Goal: Obtain resource: Download file/media

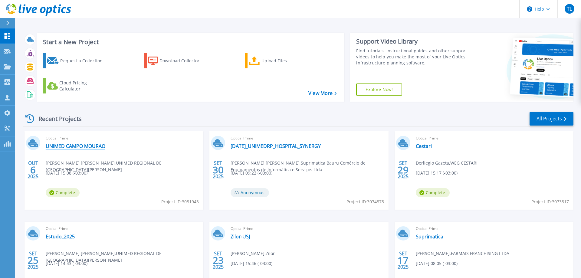
click at [96, 145] on link "UNIMED CAMPO MOURAO" at bounding box center [76, 146] width 60 height 6
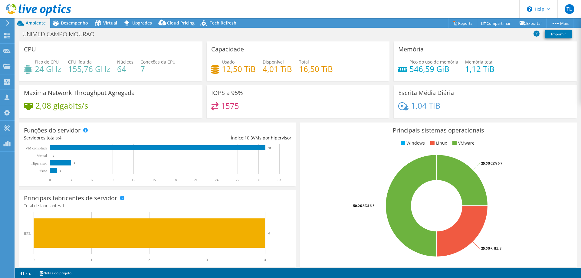
select select "USD"
click at [81, 25] on span "Desempenho" at bounding box center [74, 23] width 27 height 6
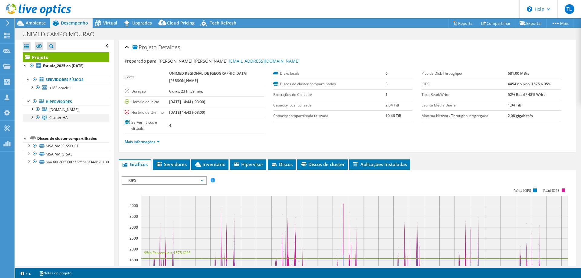
click at [31, 119] on div at bounding box center [32, 117] width 6 height 6
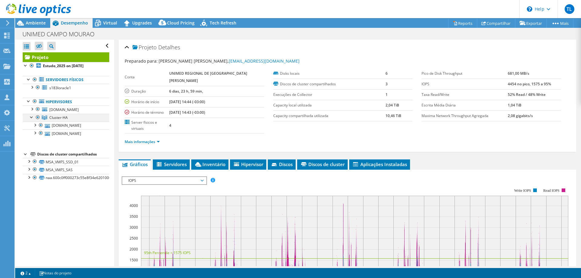
click at [31, 119] on div at bounding box center [32, 117] width 6 height 6
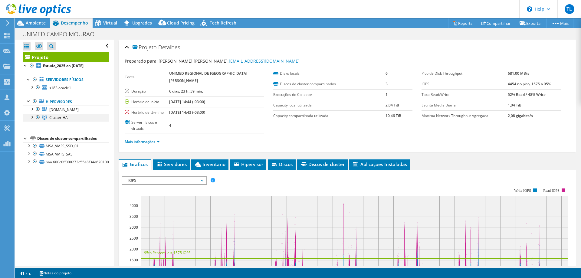
click at [31, 119] on div at bounding box center [32, 117] width 6 height 6
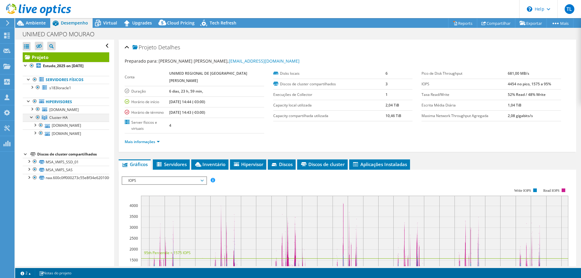
click at [30, 118] on div at bounding box center [32, 117] width 6 height 6
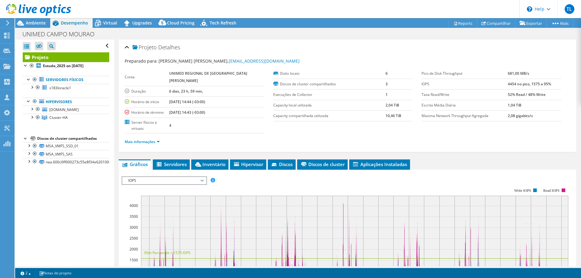
click at [30, 125] on ul "Servidores físicos s183loracle1 sda sdb" at bounding box center [66, 99] width 87 height 58
click at [31, 118] on div at bounding box center [32, 117] width 6 height 6
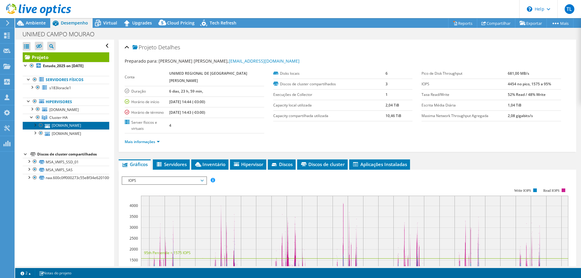
click at [63, 124] on link "srvesxi01.unimedcm.com.br" at bounding box center [66, 126] width 87 height 8
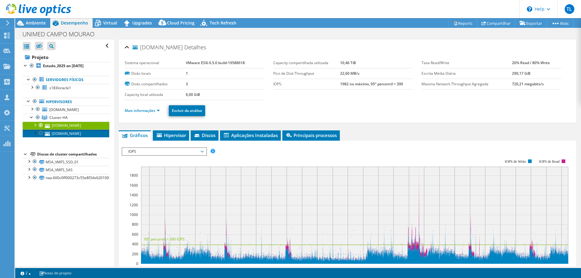
click at [61, 133] on link "srvesxi02.unimedcm.com.br" at bounding box center [66, 134] width 87 height 8
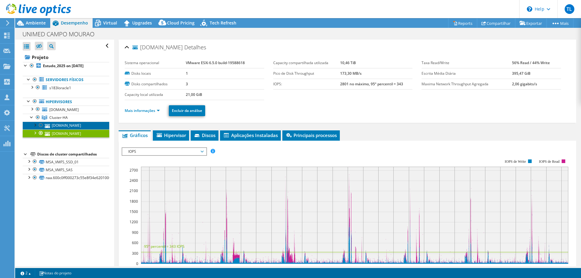
click at [58, 126] on link "srvesxi01.unimedcm.com.br" at bounding box center [66, 126] width 87 height 8
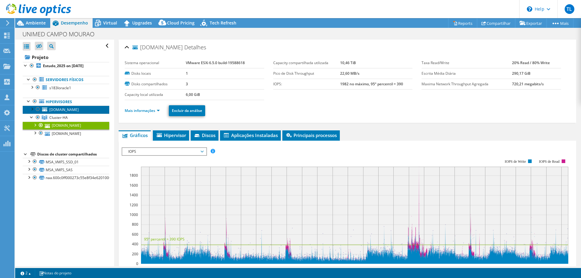
click at [59, 110] on span "vmwhuuc.unimedcm.com.br" at bounding box center [63, 109] width 29 height 5
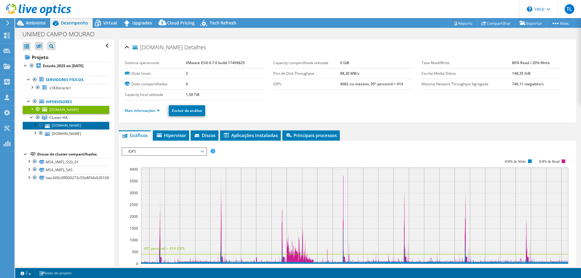
click at [71, 125] on link "srvesxi01.unimedcm.com.br" at bounding box center [66, 126] width 87 height 8
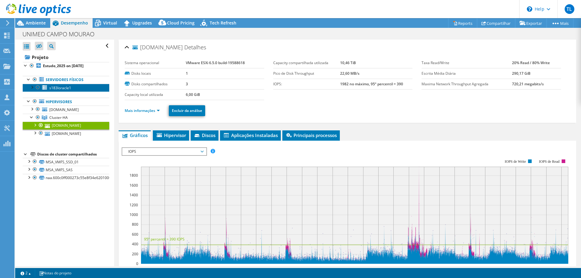
click at [61, 90] on span "s183loracle1" at bounding box center [60, 87] width 22 height 5
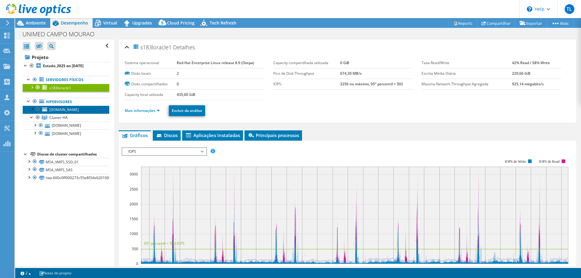
click at [60, 108] on span "vmwhuuc.unimedcm.com.br" at bounding box center [63, 109] width 29 height 5
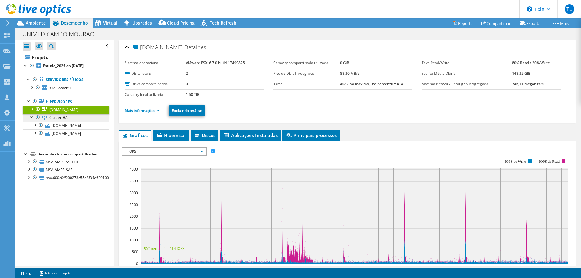
click at [59, 119] on span "Cluster-HA" at bounding box center [58, 117] width 18 height 5
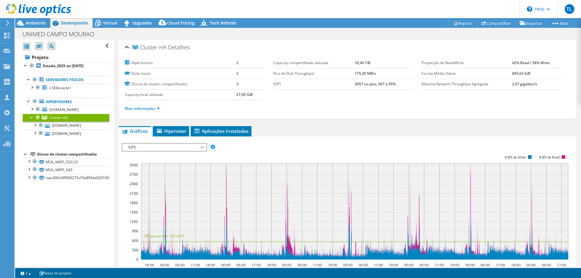
click at [31, 116] on div at bounding box center [32, 117] width 6 height 6
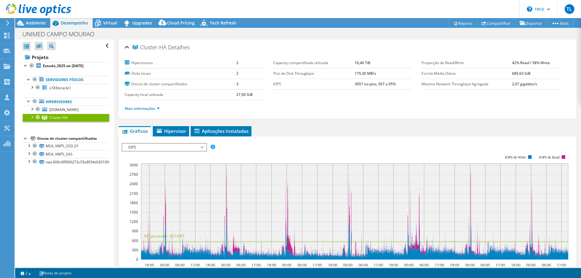
click at [31, 116] on div at bounding box center [32, 117] width 6 height 6
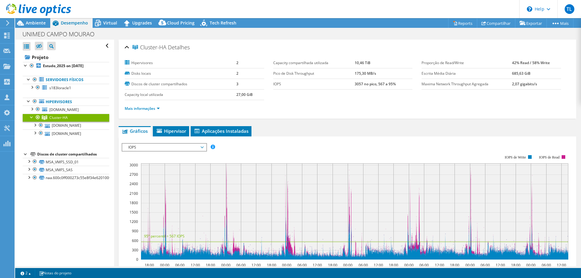
click at [28, 118] on link "Cluster-HA" at bounding box center [66, 118] width 87 height 8
click at [31, 117] on div at bounding box center [32, 117] width 6 height 6
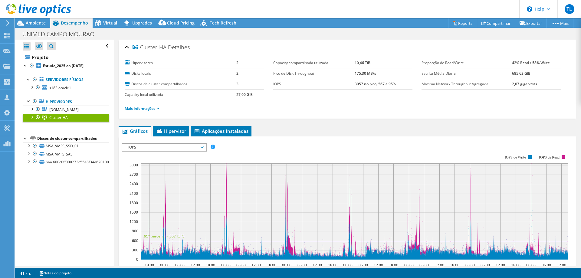
click at [31, 117] on div at bounding box center [32, 117] width 6 height 6
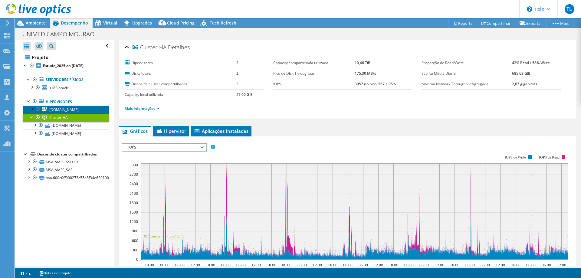
click at [72, 110] on span "vmwhuuc.unimedcm.com.br" at bounding box center [63, 109] width 29 height 5
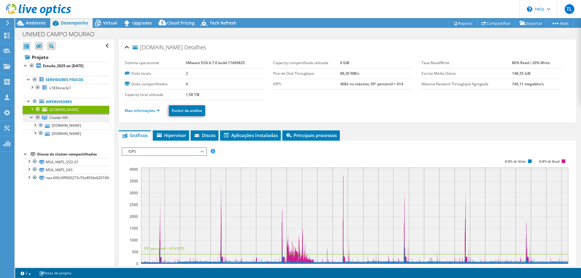
click at [38, 118] on div at bounding box center [38, 117] width 6 height 7
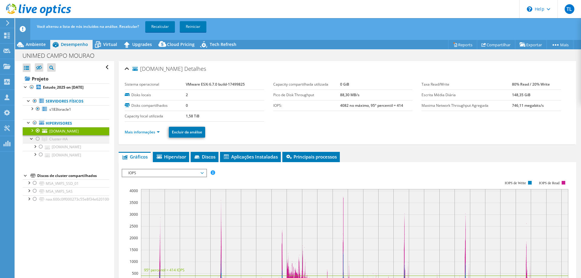
click at [30, 141] on div at bounding box center [32, 138] width 6 height 6
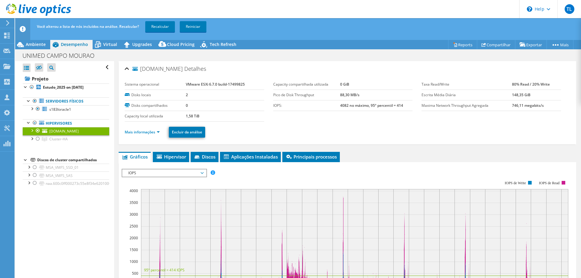
click at [25, 160] on div at bounding box center [26, 159] width 6 height 6
click at [156, 24] on link "Recalcular" at bounding box center [160, 26] width 30 height 11
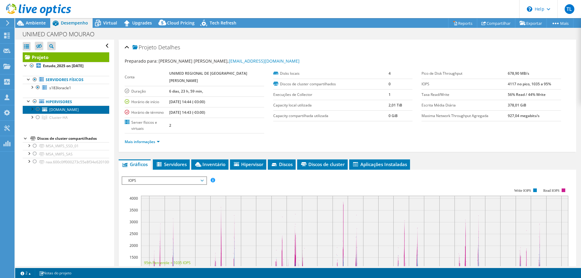
click at [65, 110] on span "vmwhuuc.unimedcm.com.br" at bounding box center [63, 109] width 29 height 5
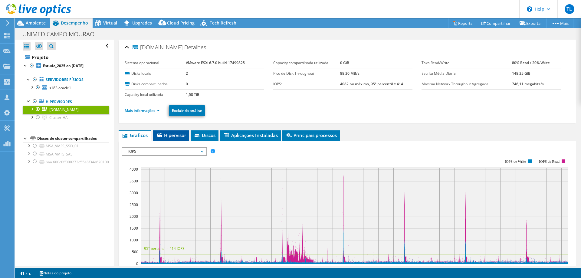
click at [173, 137] on span "Hipervisor" at bounding box center [171, 135] width 30 height 6
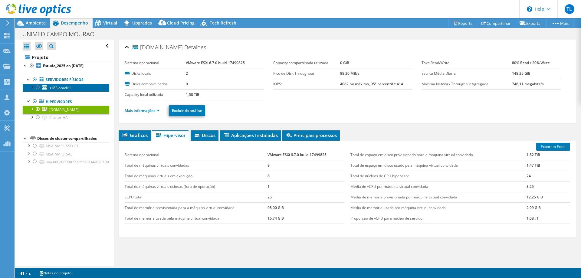
click at [58, 88] on span "s183loracle1" at bounding box center [60, 87] width 22 height 5
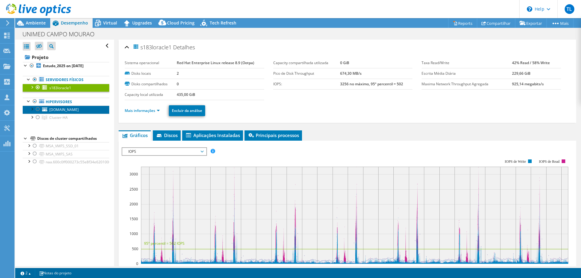
click at [57, 110] on span "vmwhuuc.unimedcm.com.br" at bounding box center [63, 109] width 29 height 5
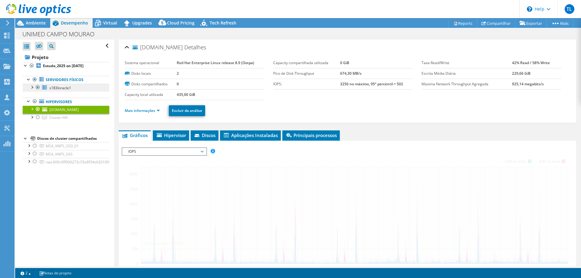
click at [62, 81] on link "Servidores físicos" at bounding box center [66, 80] width 87 height 8
click at [61, 86] on span "s183loracle1" at bounding box center [60, 87] width 22 height 5
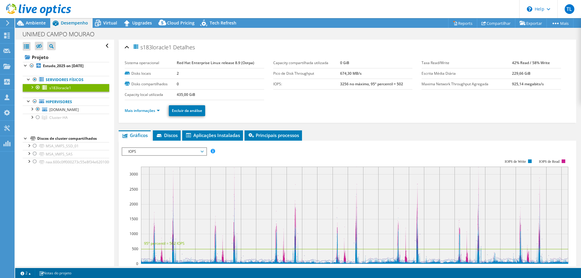
select select "USD"
click at [31, 118] on div at bounding box center [32, 117] width 6 height 6
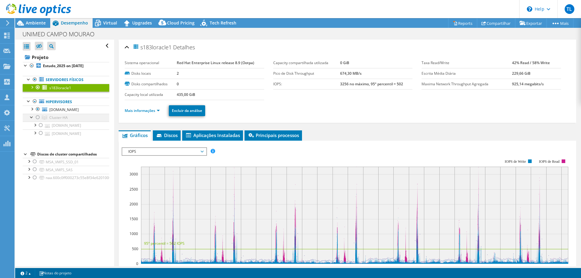
click at [29, 118] on div at bounding box center [32, 117] width 6 height 6
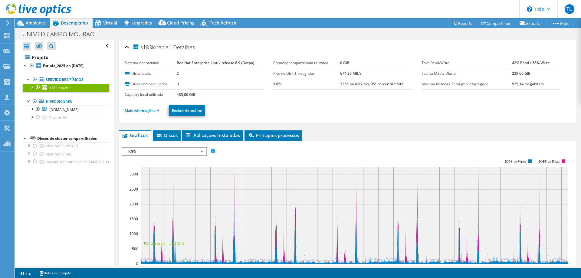
click at [86, 200] on div "Abrir Todos Fechar Todos Ocultar nós excluídos Filtro de árvore do projeto" at bounding box center [64, 153] width 99 height 227
click at [34, 81] on div at bounding box center [35, 79] width 6 height 7
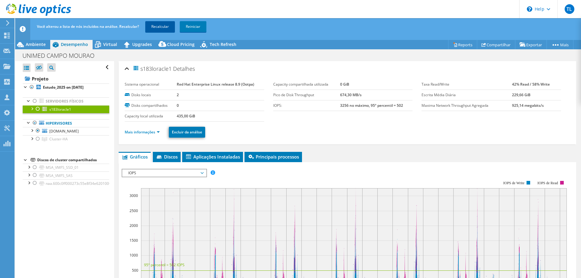
click at [163, 25] on link "Recalcular" at bounding box center [160, 26] width 30 height 11
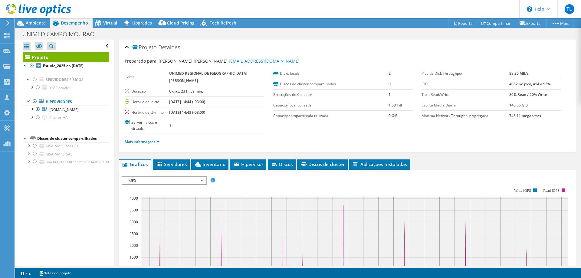
click at [34, 18] on div at bounding box center [35, 10] width 71 height 20
click at [35, 22] on span "Ambiente" at bounding box center [36, 23] width 20 height 6
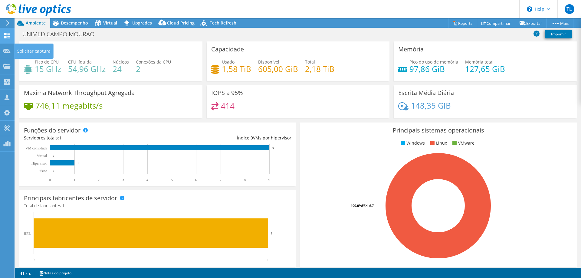
click at [7, 36] on icon at bounding box center [6, 36] width 7 height 6
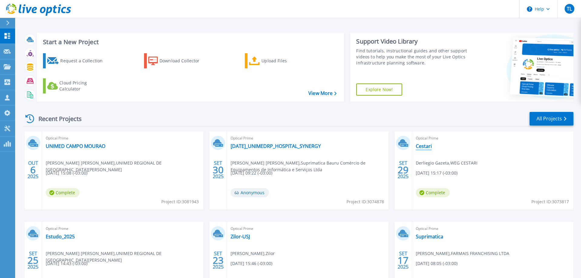
click at [423, 145] on link "Cestari" at bounding box center [424, 146] width 16 height 6
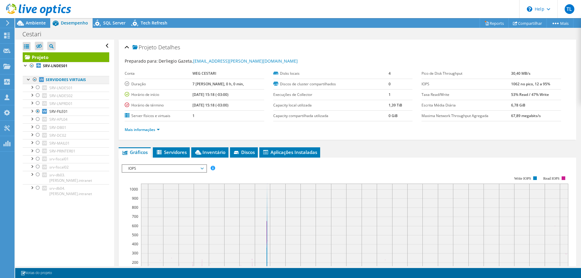
click at [34, 79] on div at bounding box center [35, 79] width 6 height 7
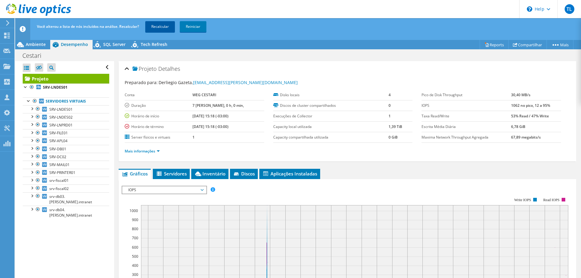
click at [163, 29] on link "Recalcular" at bounding box center [160, 26] width 30 height 11
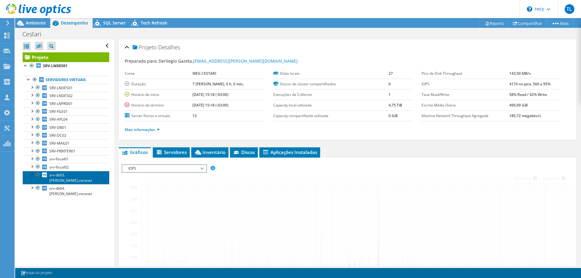
click at [81, 176] on span "srv-db03.[PERSON_NAME].intranet" at bounding box center [70, 178] width 43 height 11
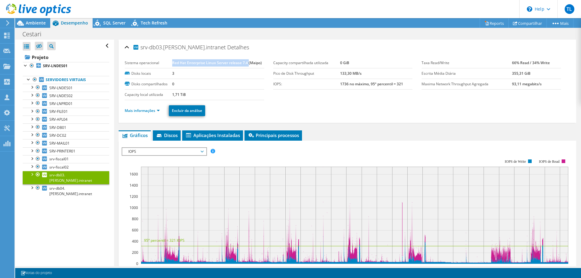
drag, startPoint x: 173, startPoint y: 64, endPoint x: 249, endPoint y: 63, distance: 76.0
click at [249, 63] on b "Red Hat Enterprise Linux Server release 7.4 (Maipo)" at bounding box center [217, 62] width 90 height 5
click at [68, 186] on span "srv-db04.[PERSON_NAME].intranet" at bounding box center [70, 191] width 43 height 11
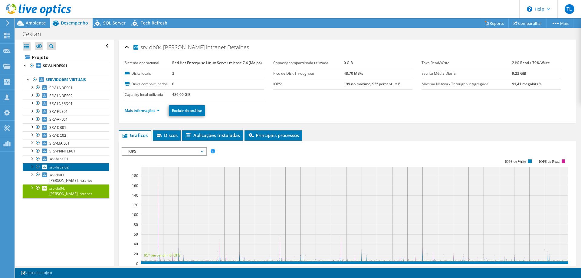
click at [66, 165] on span "srv-fiscal02" at bounding box center [58, 167] width 19 height 5
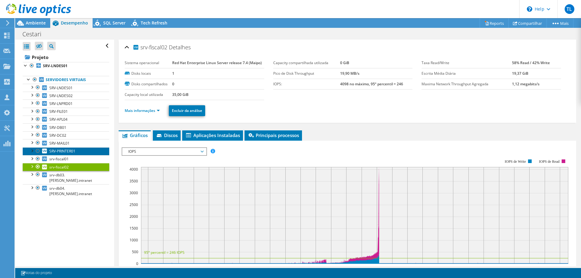
click at [67, 149] on span "SRV-PRINTER01" at bounding box center [62, 151] width 26 height 5
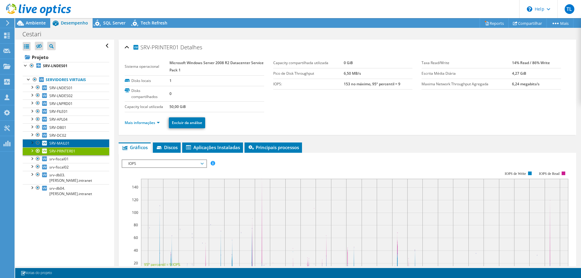
click at [63, 143] on span "SRV-MAIL01" at bounding box center [59, 143] width 20 height 5
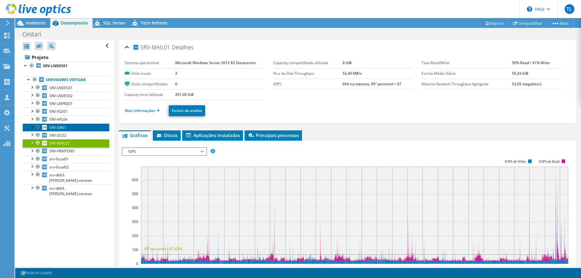
click at [62, 129] on span "SRV-DB01" at bounding box center [57, 127] width 17 height 5
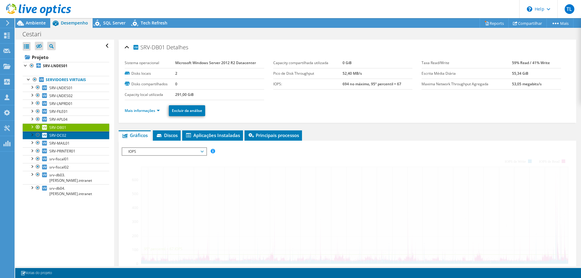
click at [61, 135] on span "SRV-DC02" at bounding box center [57, 135] width 17 height 5
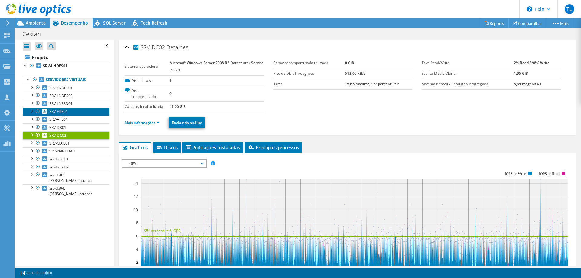
click at [62, 114] on link "SRV-FILE01" at bounding box center [66, 112] width 87 height 8
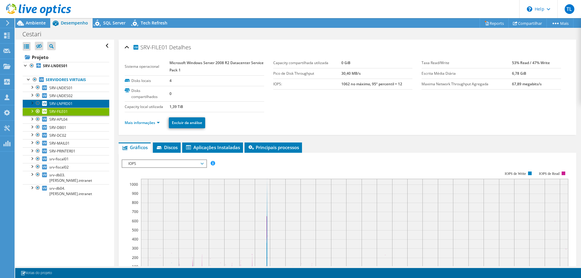
click at [62, 103] on span "SRV-LNPRD01" at bounding box center [60, 103] width 23 height 5
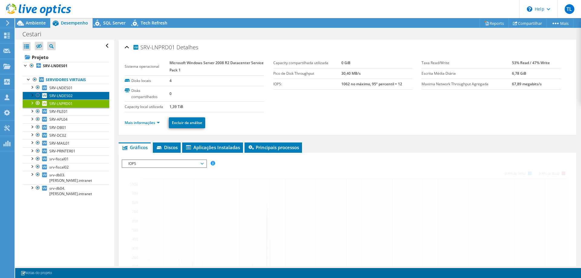
click at [62, 98] on span "SRV-LNDES02" at bounding box center [60, 95] width 23 height 5
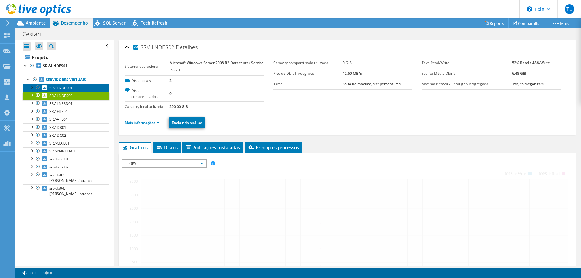
click at [60, 88] on span "SRV-LNDES01" at bounding box center [60, 87] width 23 height 5
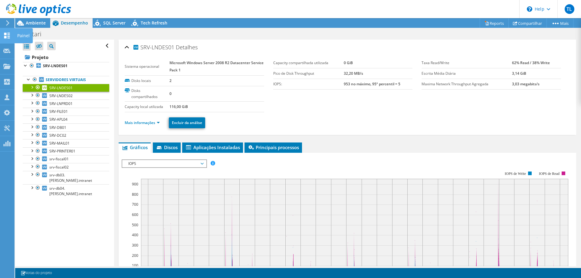
click at [5, 40] on div at bounding box center [6, 36] width 7 height 7
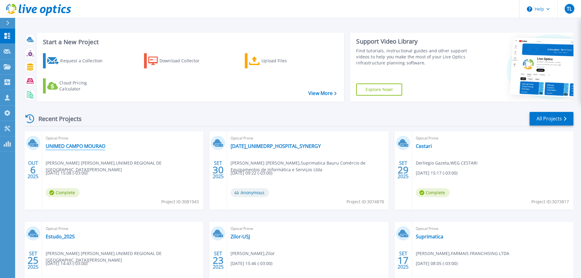
click at [74, 148] on link "UNIMED CAMPO MOURAO" at bounding box center [76, 146] width 60 height 6
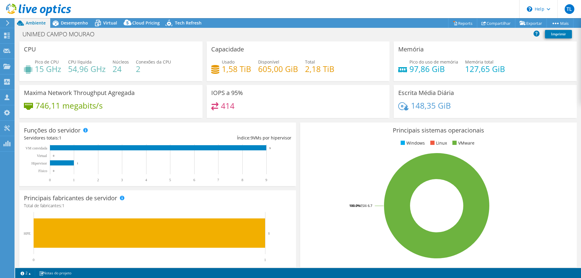
select select "USD"
click at [78, 22] on span "Desempenho" at bounding box center [74, 23] width 27 height 6
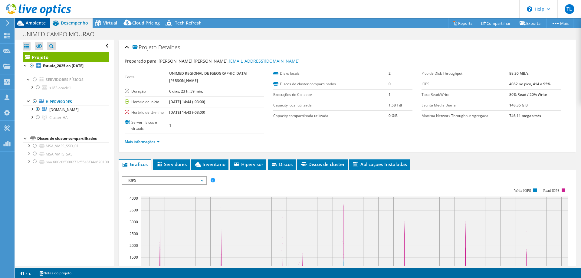
click at [34, 22] on span "Ambiente" at bounding box center [36, 23] width 20 height 6
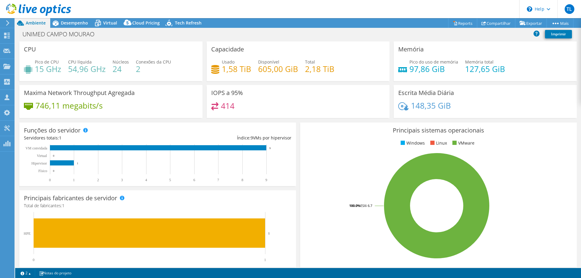
click at [132, 35] on div "UNIMED CAMPO MOURAO Imprimir" at bounding box center [298, 33] width 566 height 11
click at [67, 25] on span "Desempenho" at bounding box center [74, 23] width 27 height 6
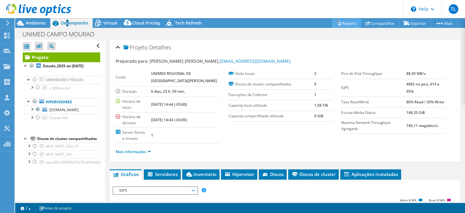
click at [344, 22] on link "Reports" at bounding box center [346, 22] width 29 height 9
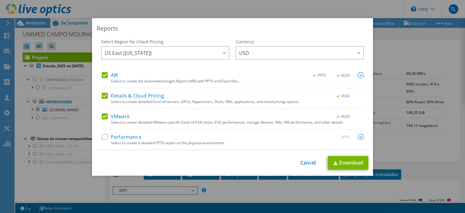
click at [108, 96] on label "Details & Cloud Pricing" at bounding box center [133, 96] width 62 height 6
click at [0, 0] on input "Details & Cloud Pricing" at bounding box center [0, 0] width 0 height 0
click at [105, 137] on label "Performance" at bounding box center [122, 137] width 40 height 6
click at [0, 0] on input "Performance" at bounding box center [0, 0] width 0 height 0
click at [348, 164] on link "Download" at bounding box center [348, 163] width 41 height 14
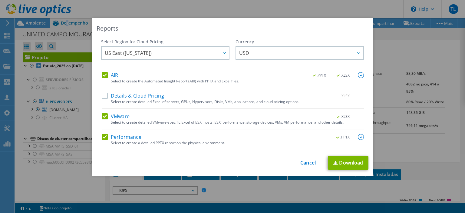
click at [305, 163] on link "Cancel" at bounding box center [307, 163] width 15 height 6
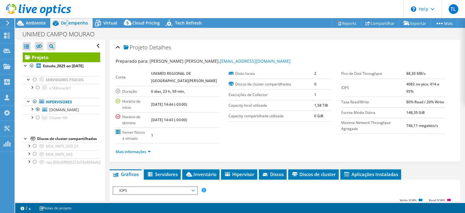
click at [109, 11] on header "[PERSON_NAME][GEOGRAPHIC_DATA][PERSON_NAME][EMAIL_ADDRESS][DOMAIN_NAME] Suprima…" at bounding box center [232, 9] width 465 height 18
click at [67, 110] on span "vmwhuuc.unimedcm.com.br" at bounding box center [63, 109] width 29 height 5
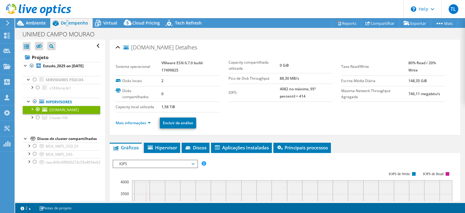
scroll to position [58, 0]
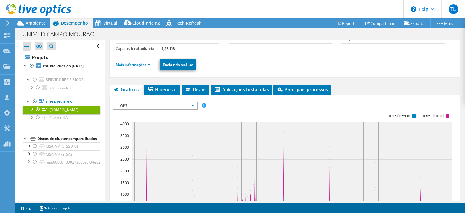
click at [184, 104] on span "IOPS" at bounding box center [155, 105] width 78 height 7
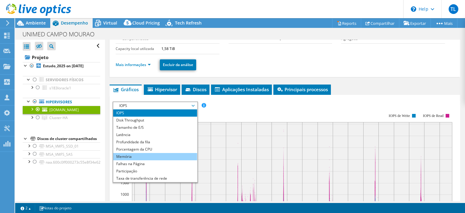
click at [140, 154] on li "Memória" at bounding box center [155, 156] width 84 height 7
